Goal: Task Accomplishment & Management: Use online tool/utility

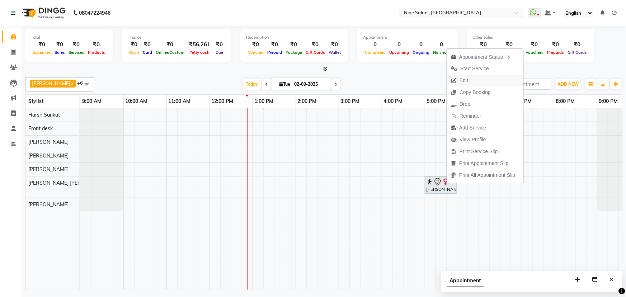
click at [482, 79] on button "Edit" at bounding box center [484, 81] width 77 height 12
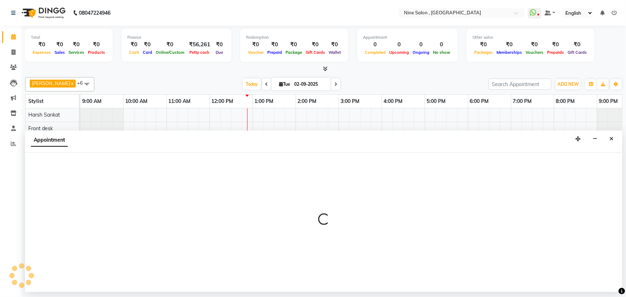
select select "tentative"
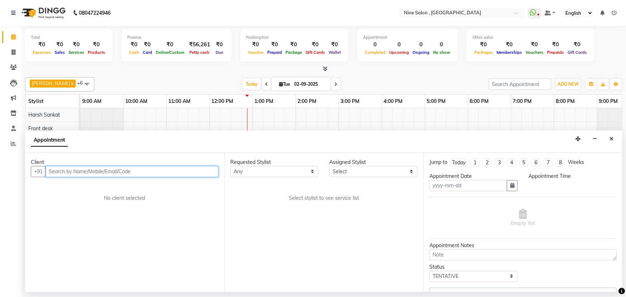
type input "02-09-2025"
select select "83991"
select select "1020"
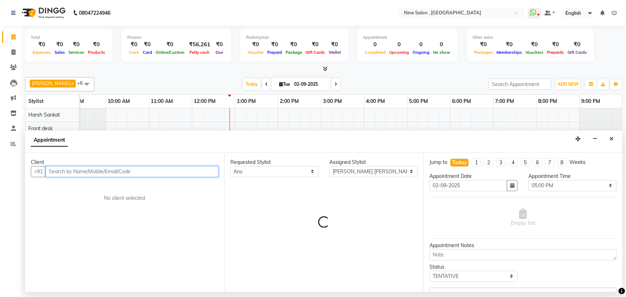
select select "3685"
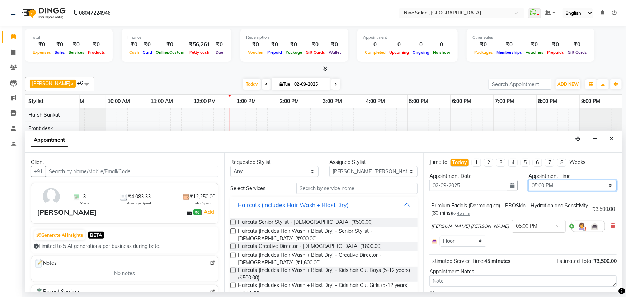
click at [543, 184] on select "Select 10:00 AM 10:15 AM 10:30 AM 10:45 AM 11:00 AM 11:15 AM 11:30 AM 11:45 AM …" at bounding box center [572, 185] width 88 height 11
select select "810"
click at [528, 180] on select "Select 10:00 AM 10:15 AM 10:30 AM 10:45 AM 11:00 AM 11:15 AM 11:30 AM 11:45 AM …" at bounding box center [572, 185] width 88 height 11
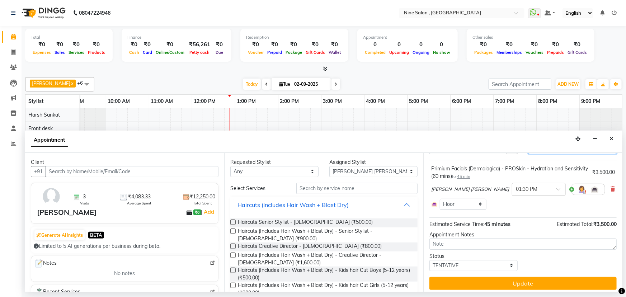
scroll to position [40, 0]
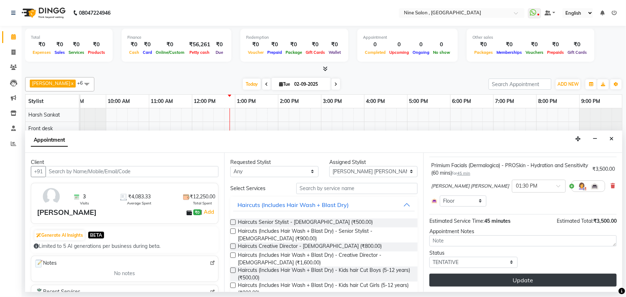
click at [565, 281] on button "Update" at bounding box center [522, 280] width 187 height 13
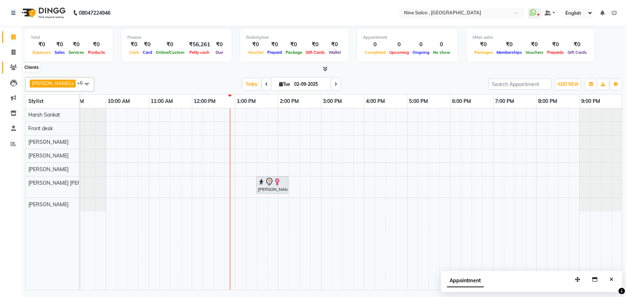
drag, startPoint x: 18, startPoint y: 49, endPoint x: 10, endPoint y: 65, distance: 17.0
click at [10, 65] on icon at bounding box center [13, 67] width 7 height 5
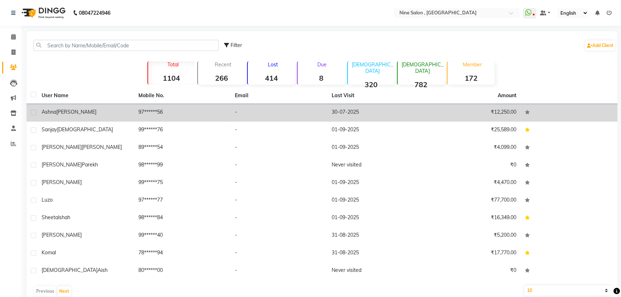
click at [64, 114] on span "[PERSON_NAME]" at bounding box center [76, 112] width 40 height 6
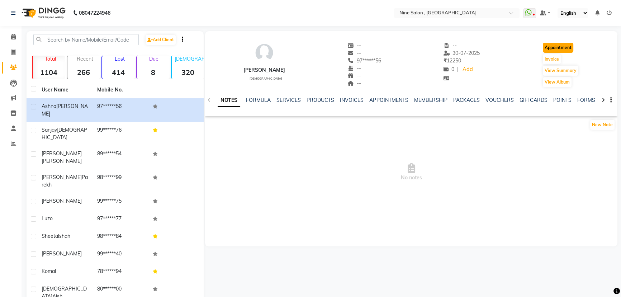
click at [563, 52] on button "Appointment" at bounding box center [558, 48] width 30 height 10
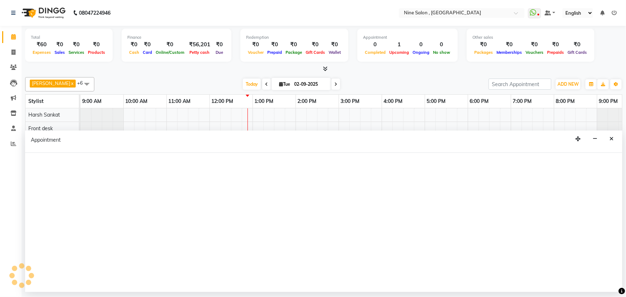
select select "tentative"
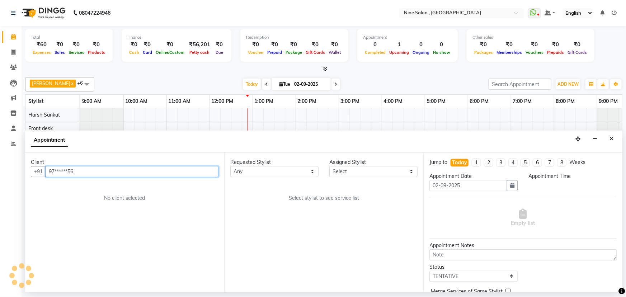
select select "600"
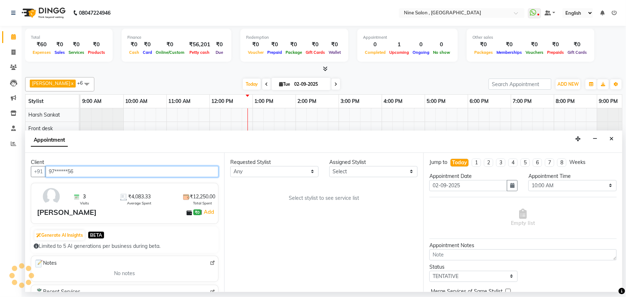
scroll to position [0, 18]
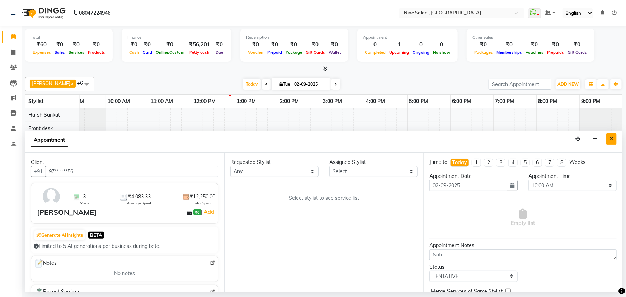
click at [610, 138] on icon "Close" at bounding box center [611, 138] width 4 height 5
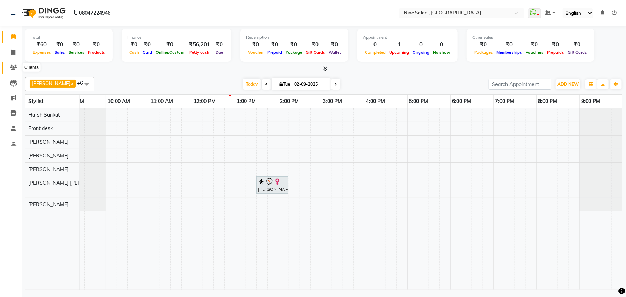
click at [13, 64] on span at bounding box center [13, 67] width 13 height 8
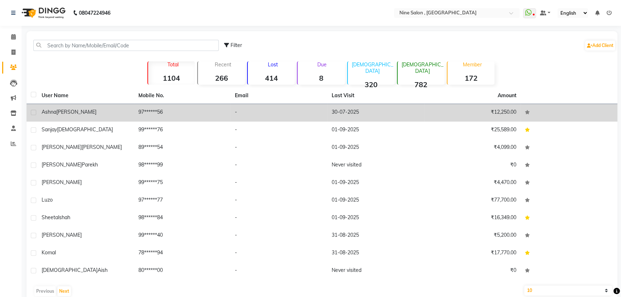
click at [97, 117] on td "[PERSON_NAME]" at bounding box center [85, 113] width 97 height 18
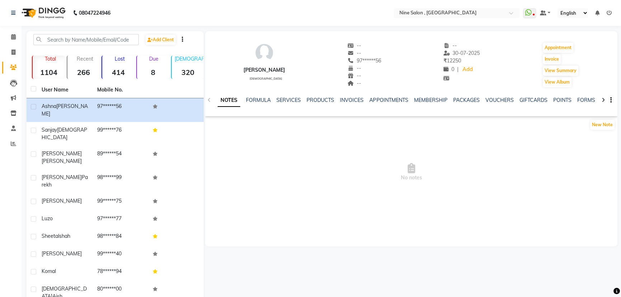
click at [608, 99] on button "button" at bounding box center [609, 100] width 4 height 8
click at [604, 99] on div at bounding box center [605, 101] width 3 height 6
click at [604, 99] on icon at bounding box center [603, 100] width 3 height 5
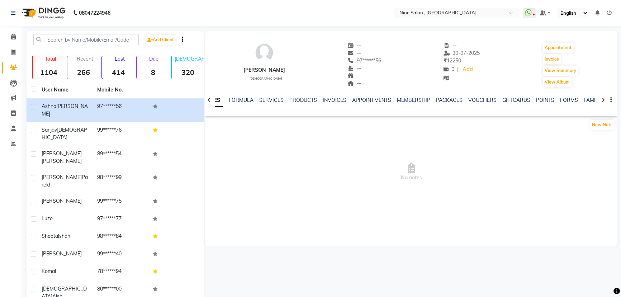
click at [604, 99] on icon at bounding box center [603, 100] width 3 height 5
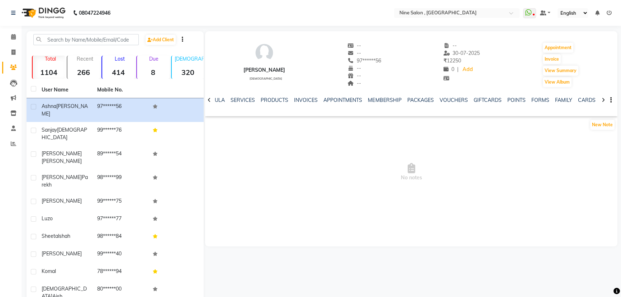
click at [604, 99] on icon at bounding box center [603, 100] width 3 height 5
click at [602, 98] on icon at bounding box center [603, 100] width 3 height 5
click at [206, 99] on div at bounding box center [209, 99] width 8 height 14
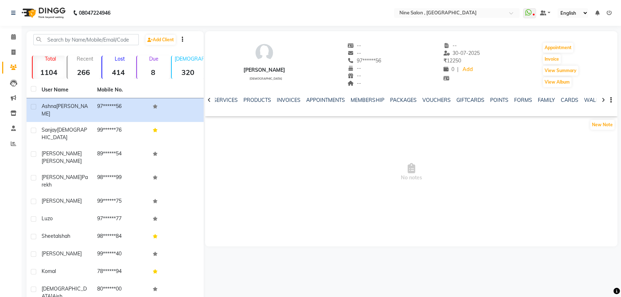
click at [206, 99] on div at bounding box center [209, 99] width 8 height 14
click at [210, 98] on icon at bounding box center [209, 100] width 3 height 5
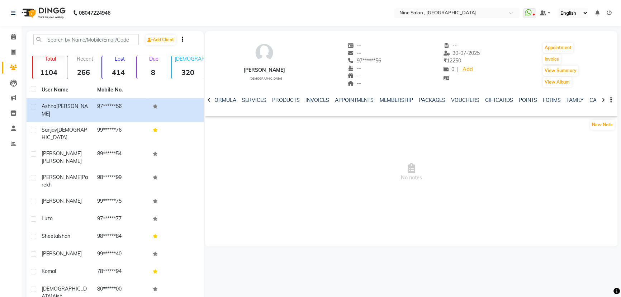
click at [210, 98] on icon at bounding box center [209, 100] width 3 height 5
click at [210, 99] on icon at bounding box center [209, 100] width 3 height 5
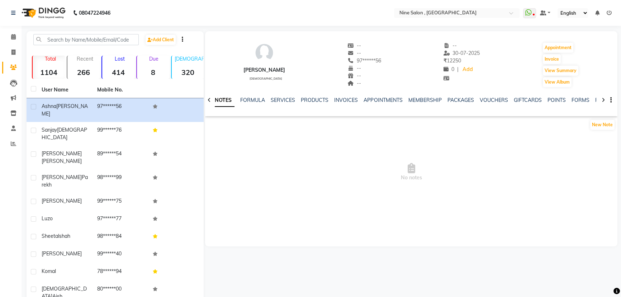
click at [210, 99] on icon at bounding box center [209, 100] width 3 height 5
click at [210, 99] on div "NOTES FORMULA SERVICES PRODUCTS INVOICES APPOINTMENTS MEMBERSHIP PACKAGES VOUCH…" at bounding box center [411, 100] width 412 height 25
click at [15, 47] on link "Invoice" at bounding box center [10, 53] width 17 height 12
select select "7341"
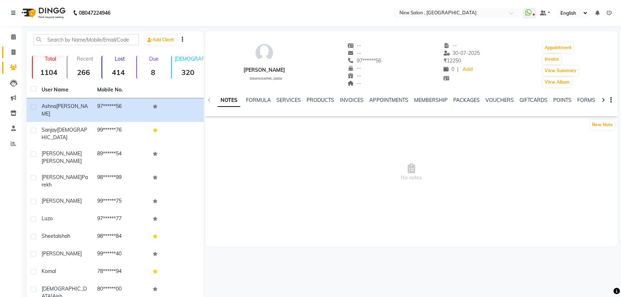
select select "service"
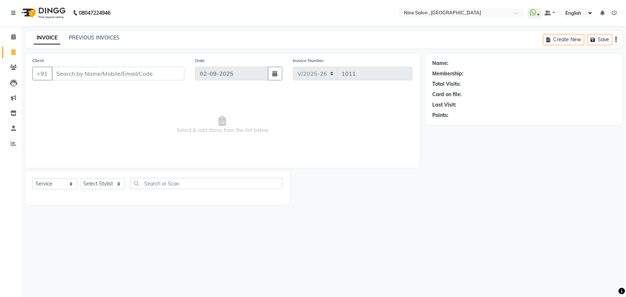
click at [72, 72] on input "Client" at bounding box center [118, 74] width 133 height 14
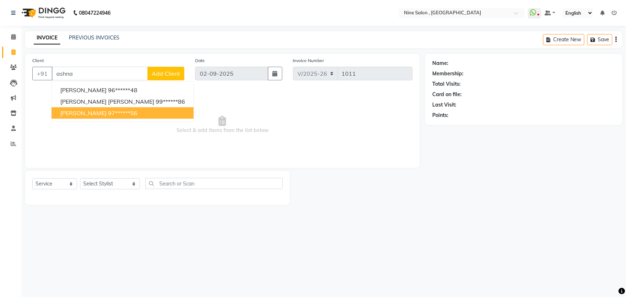
click at [108, 111] on ngb-highlight "97******56" at bounding box center [122, 112] width 29 height 7
type input "97******56"
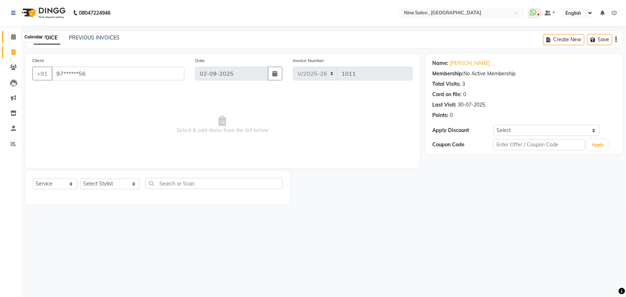
click at [9, 33] on span at bounding box center [13, 37] width 13 height 8
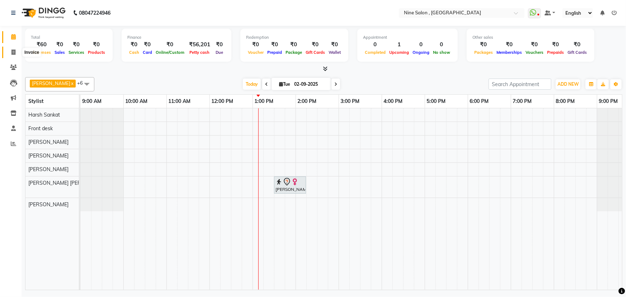
click at [14, 51] on icon at bounding box center [13, 51] width 4 height 5
select select "7341"
select select "service"
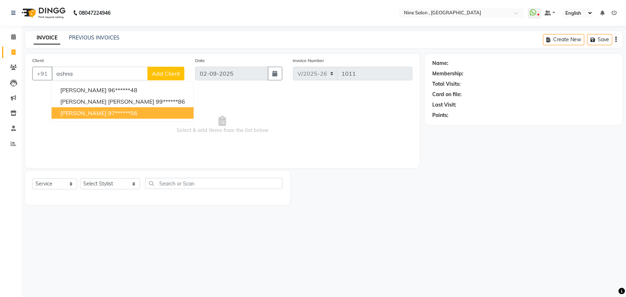
click at [74, 111] on span "[PERSON_NAME]" at bounding box center [83, 112] width 46 height 7
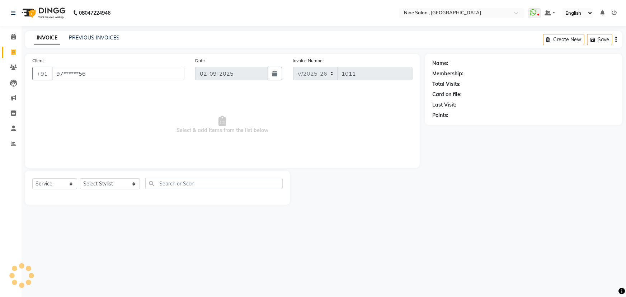
type input "97******56"
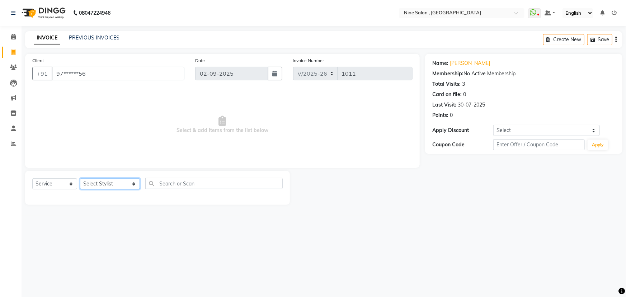
click at [123, 179] on select "Select Stylist [PERSON_NAME] Front desk Harsh Sankat [PERSON_NAME] [PERSON_NAME…" at bounding box center [110, 183] width 60 height 11
select select "83991"
click at [80, 178] on select "Select Stylist [PERSON_NAME] Front desk Harsh Sankat [PERSON_NAME] [PERSON_NAME…" at bounding box center [110, 183] width 60 height 11
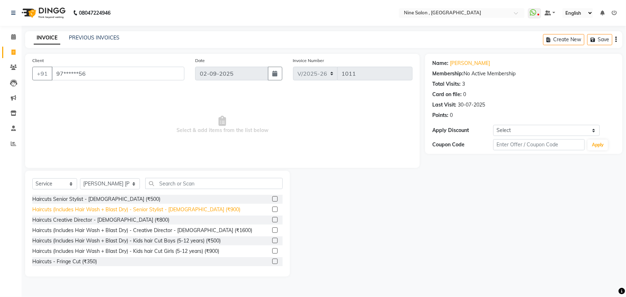
click at [153, 208] on div "Haircuts (Includes Hair Wash + Blast Dry) - Senior Stylist - [DEMOGRAPHIC_DATA]…" at bounding box center [136, 210] width 208 height 8
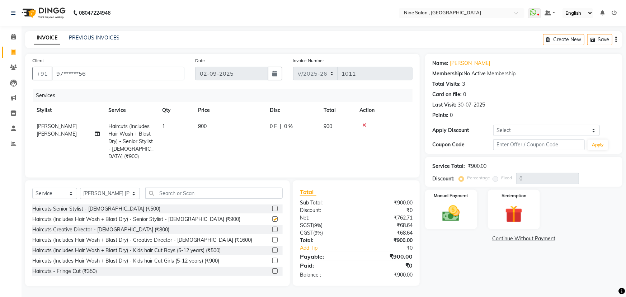
checkbox input "false"
click at [363, 127] on icon at bounding box center [364, 125] width 4 height 5
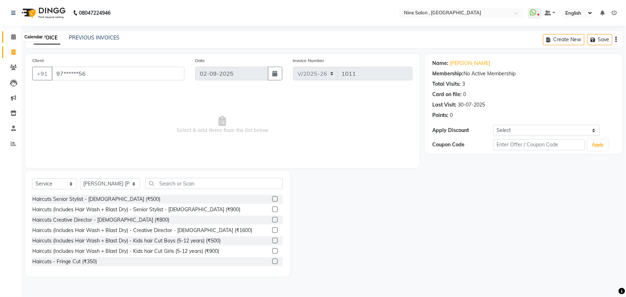
click at [12, 33] on span at bounding box center [13, 37] width 13 height 8
